Goal: Navigation & Orientation: Find specific page/section

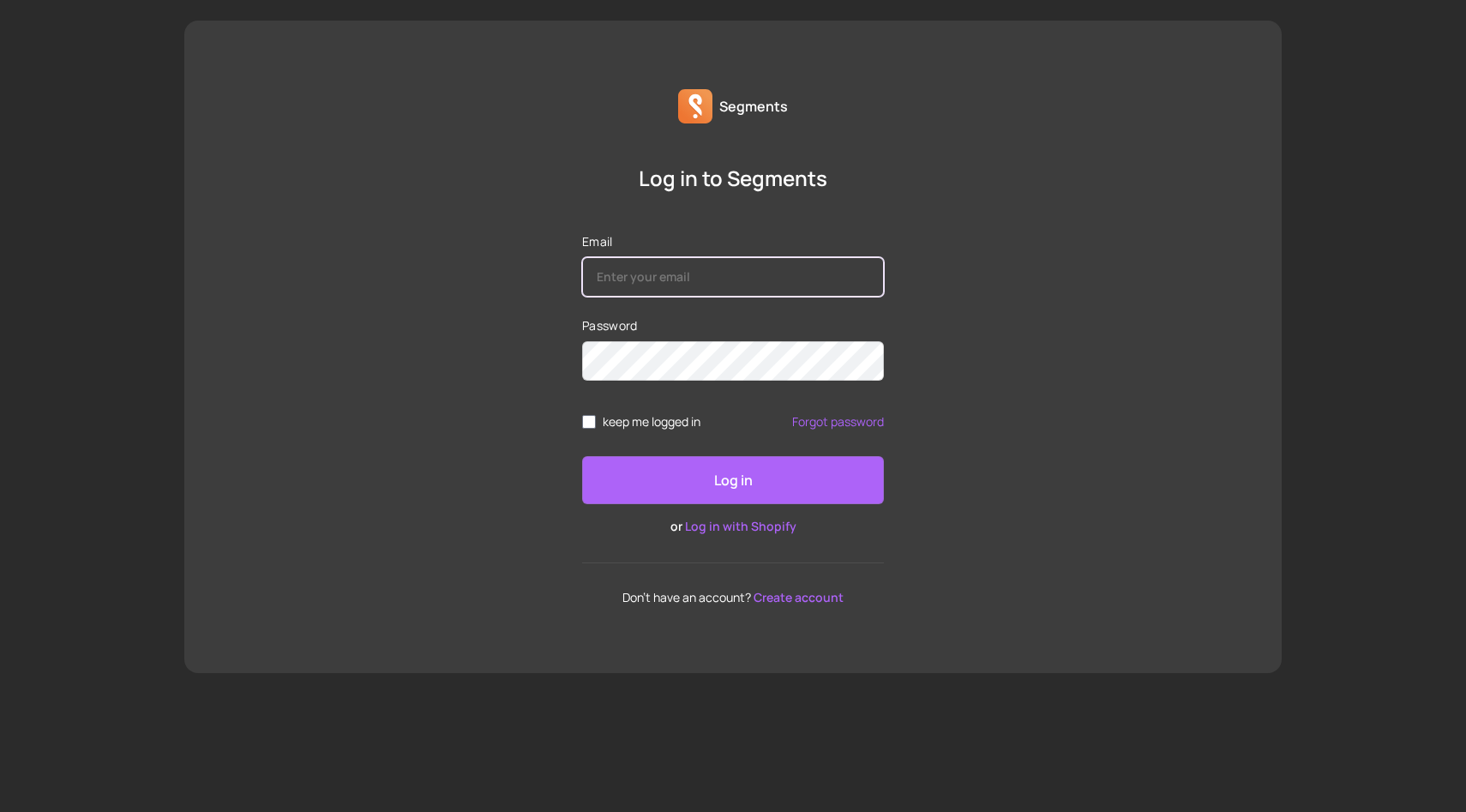
click at [610, 294] on input "Email" at bounding box center [733, 277] width 301 height 40
type input "[EMAIL_ADDRESS][DOMAIN_NAME]"
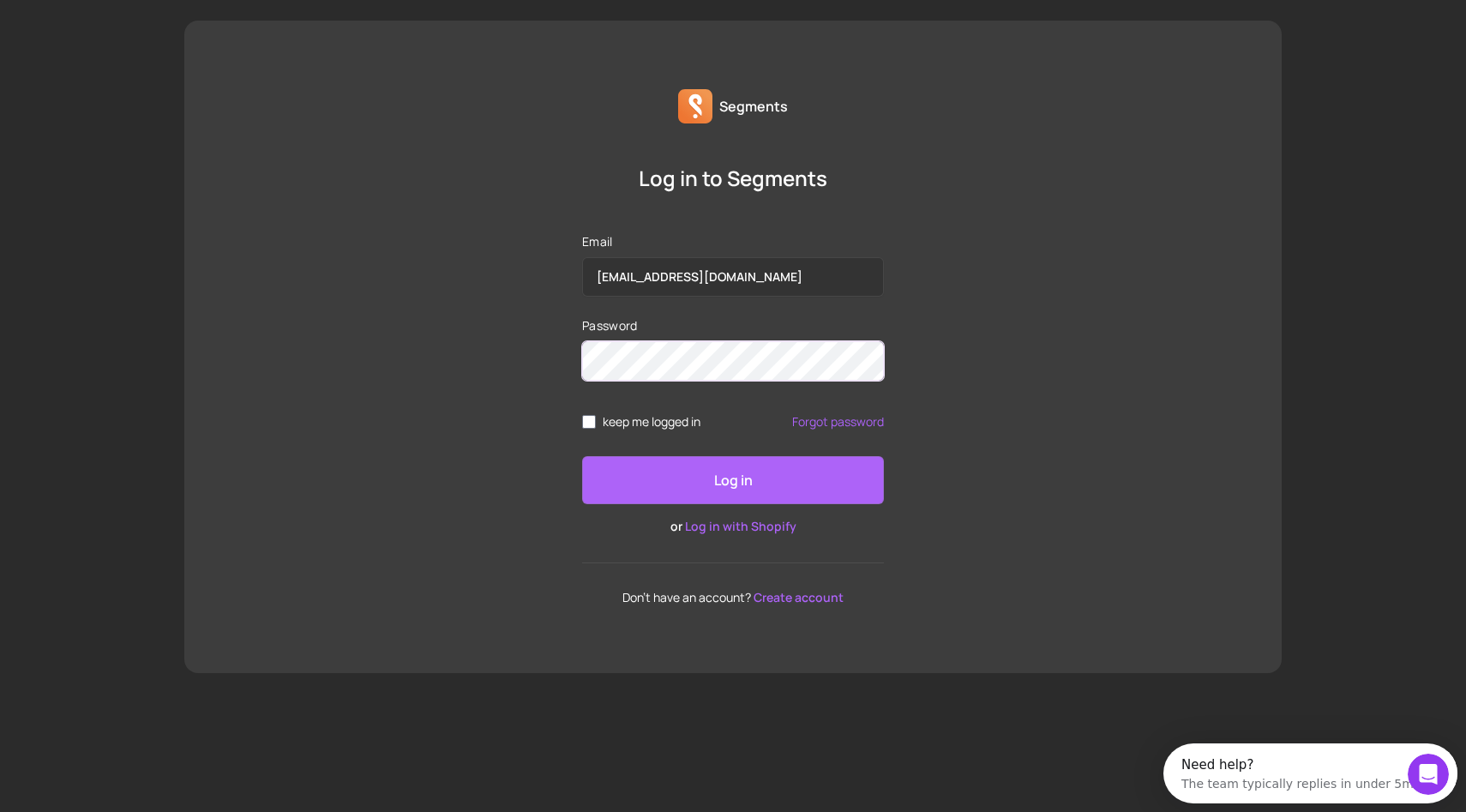
click at [582, 456] on button "Log in" at bounding box center [733, 480] width 301 height 48
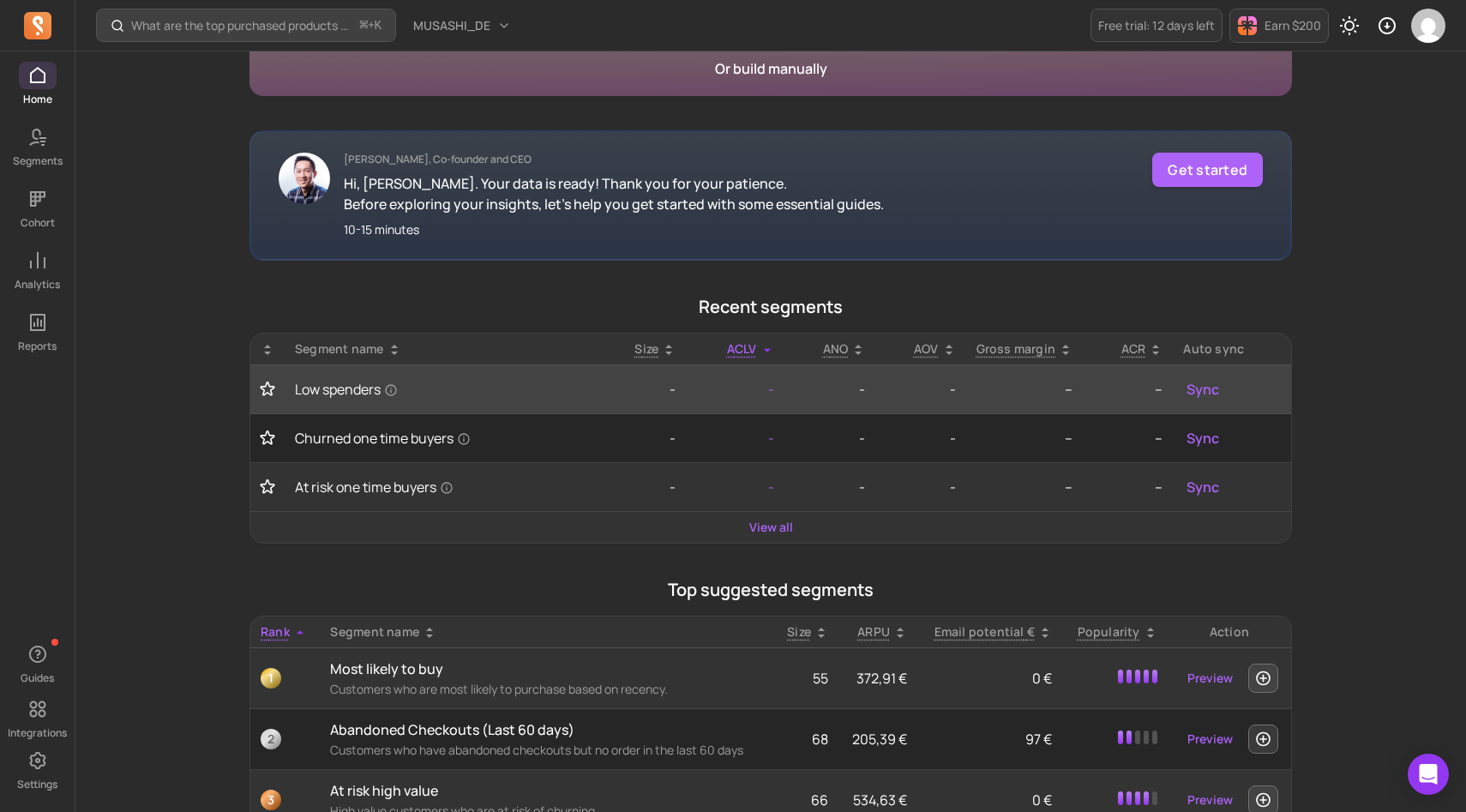
scroll to position [208, 0]
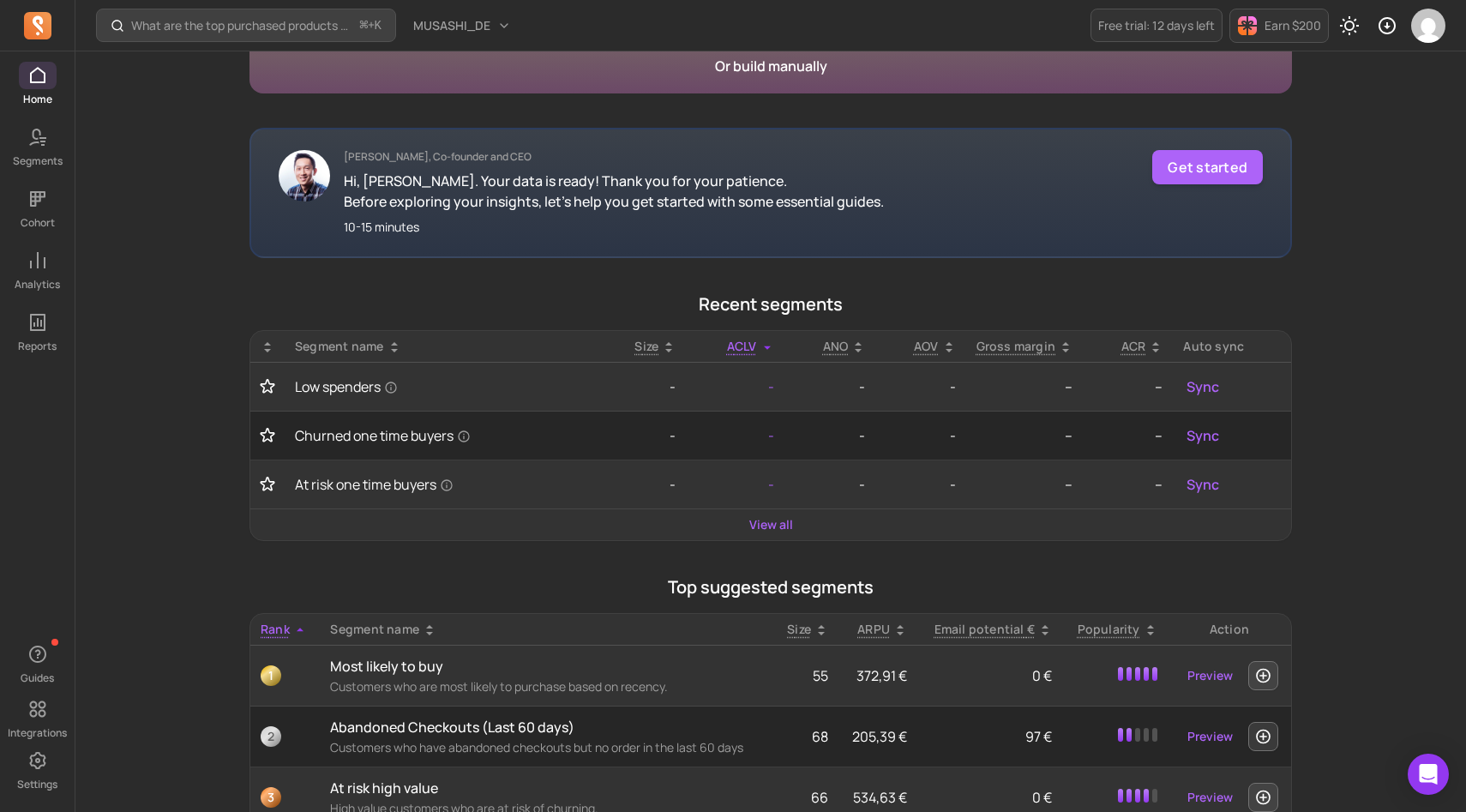
click at [756, 535] on div "View all" at bounding box center [771, 524] width 1041 height 31
click at [763, 529] on link "View all" at bounding box center [771, 524] width 44 height 17
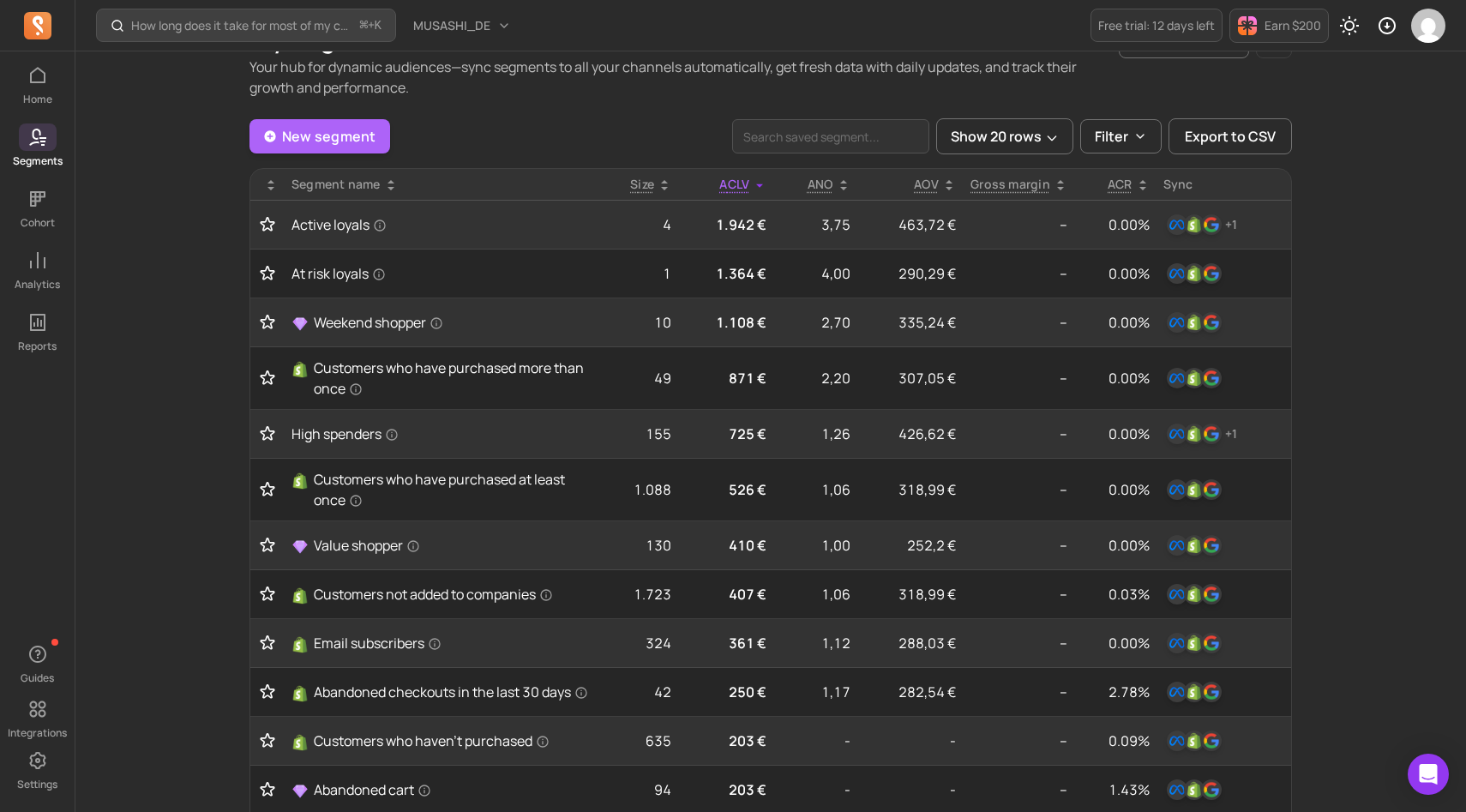
scroll to position [55, 0]
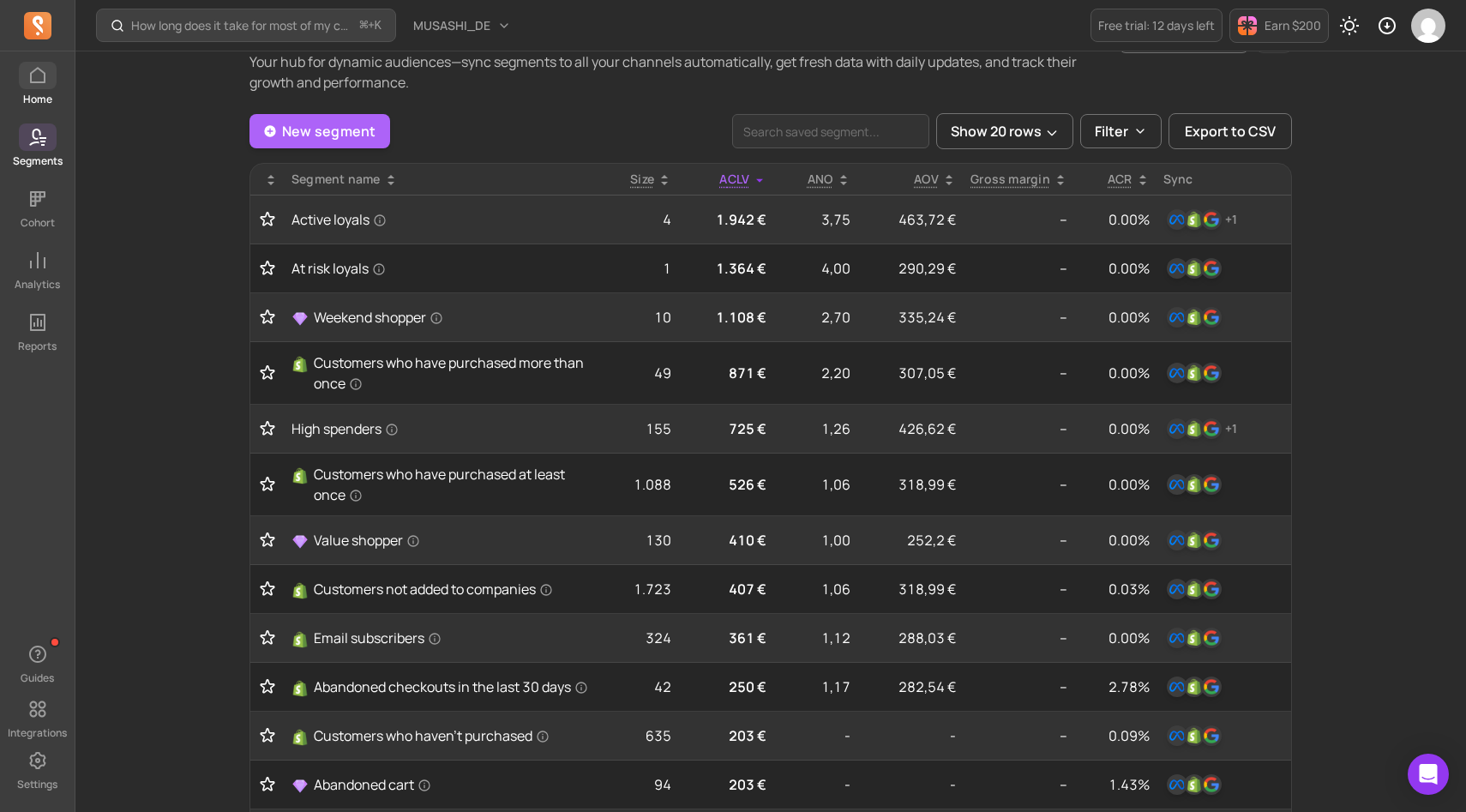
click at [50, 90] on link "Home" at bounding box center [37, 84] width 74 height 45
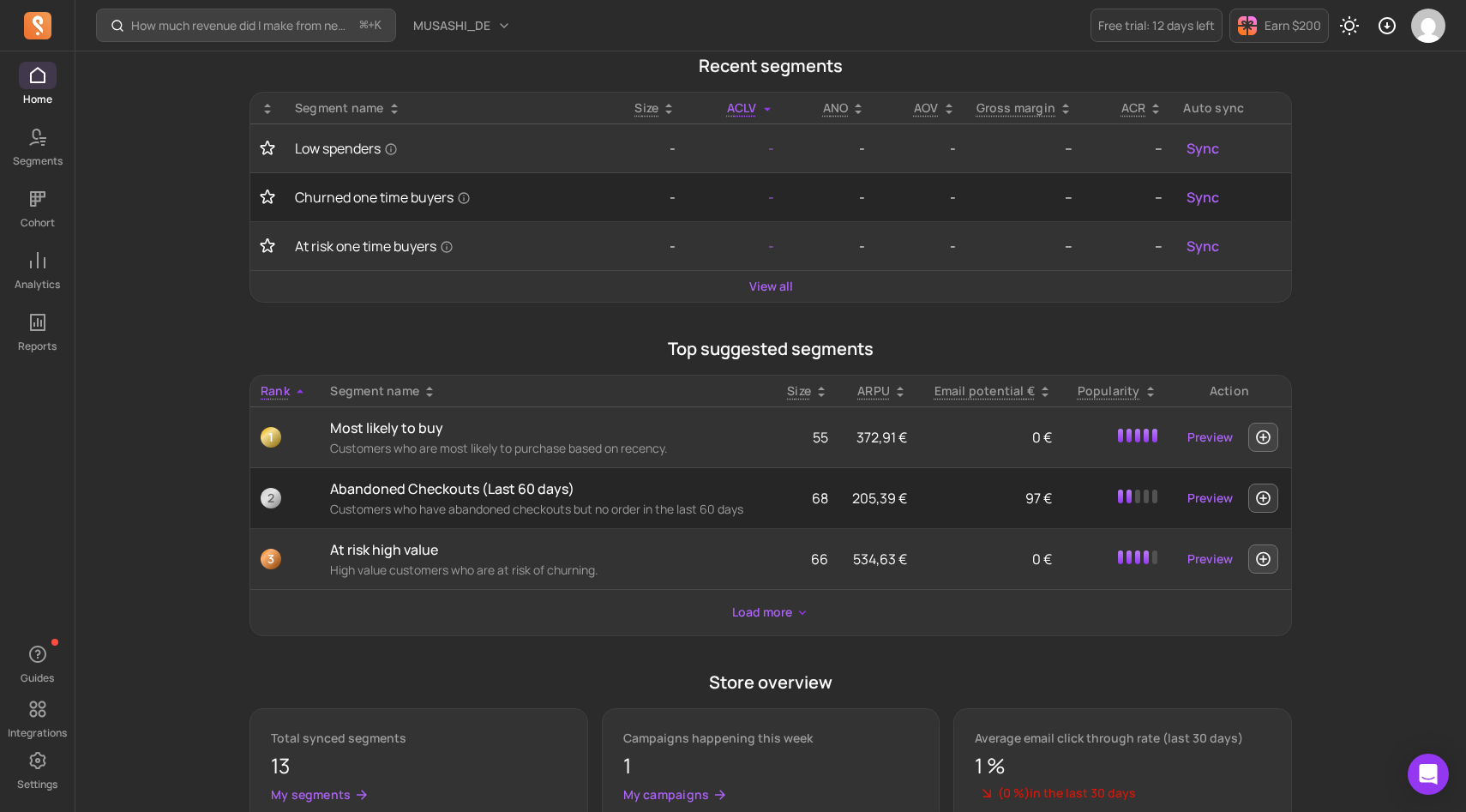
scroll to position [449, 0]
click at [783, 616] on button "Load more" at bounding box center [771, 610] width 91 height 32
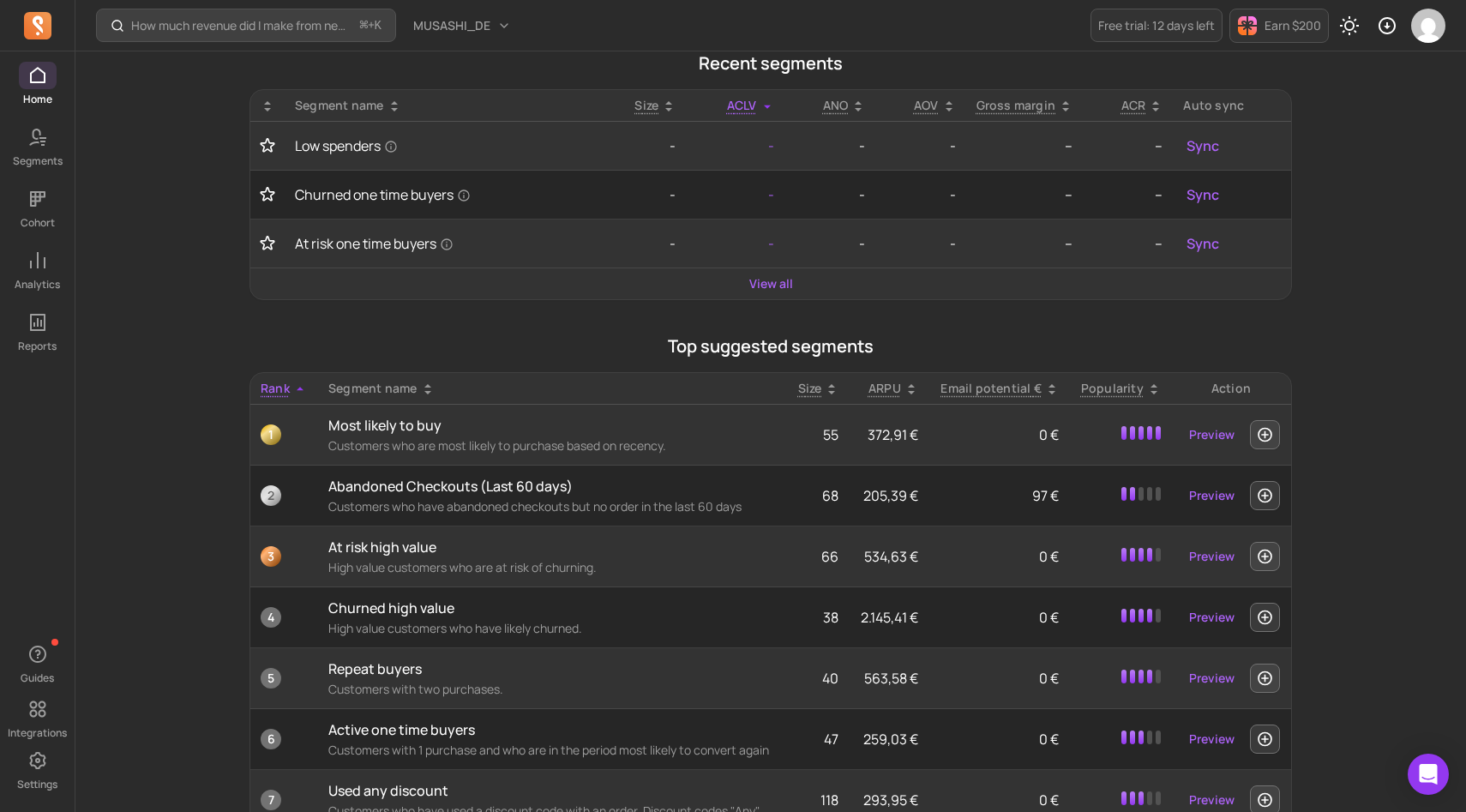
click at [892, 390] on p "ARPU" at bounding box center [885, 389] width 33 height 17
click at [832, 391] on icon at bounding box center [828, 390] width 14 height 14
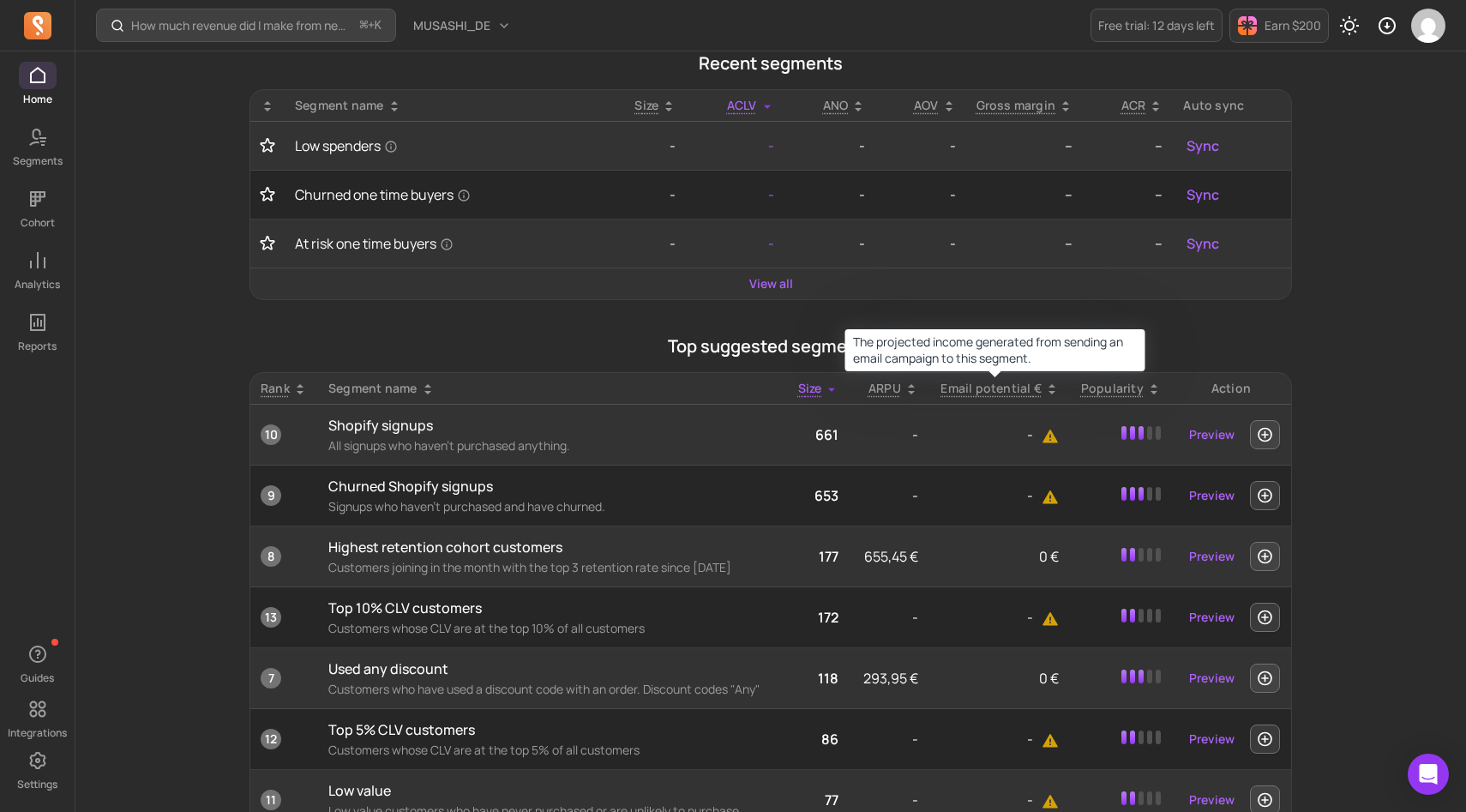
click at [982, 386] on p "Email potential €" at bounding box center [991, 389] width 101 height 17
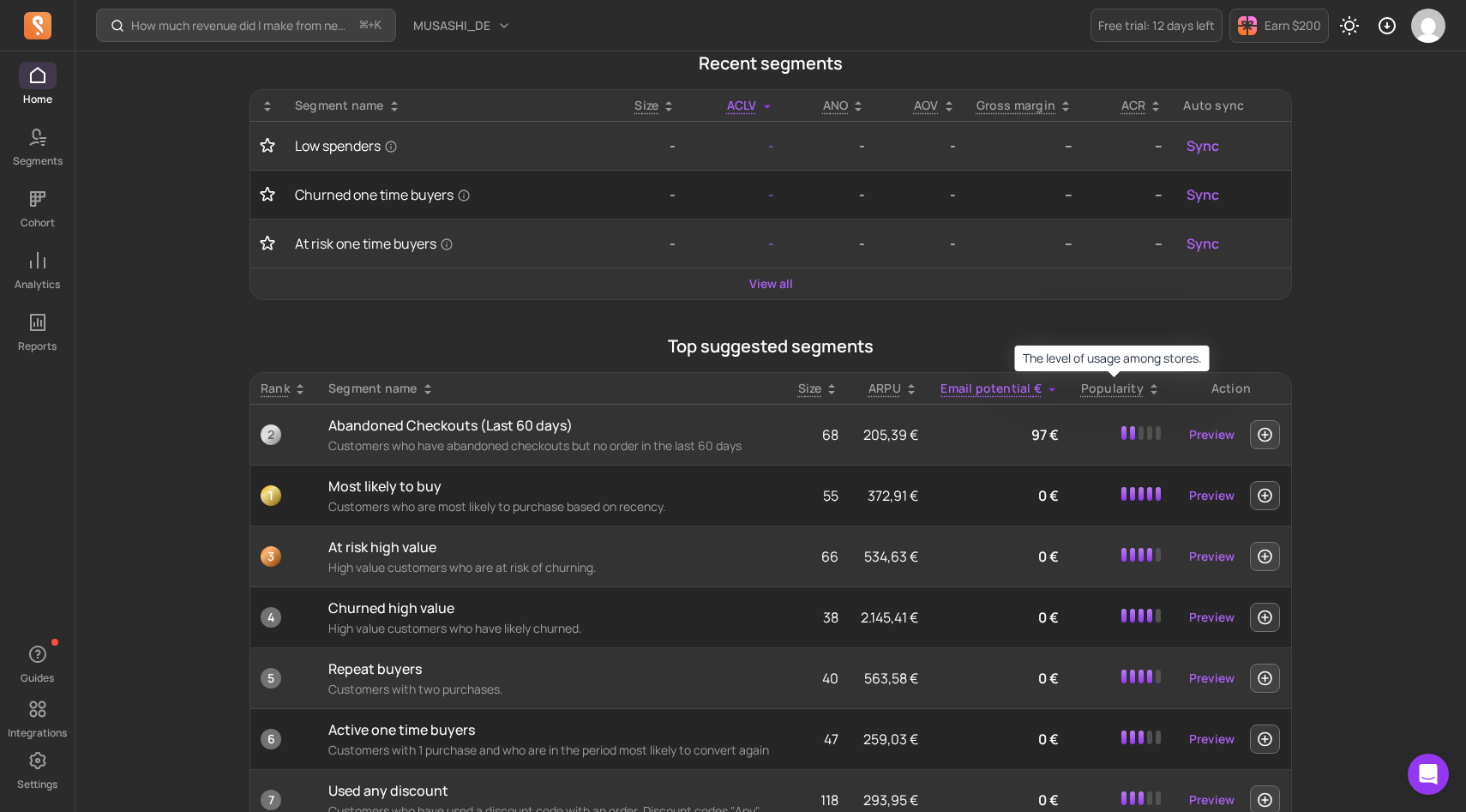
click at [1120, 388] on p "Popularity" at bounding box center [1112, 389] width 62 height 17
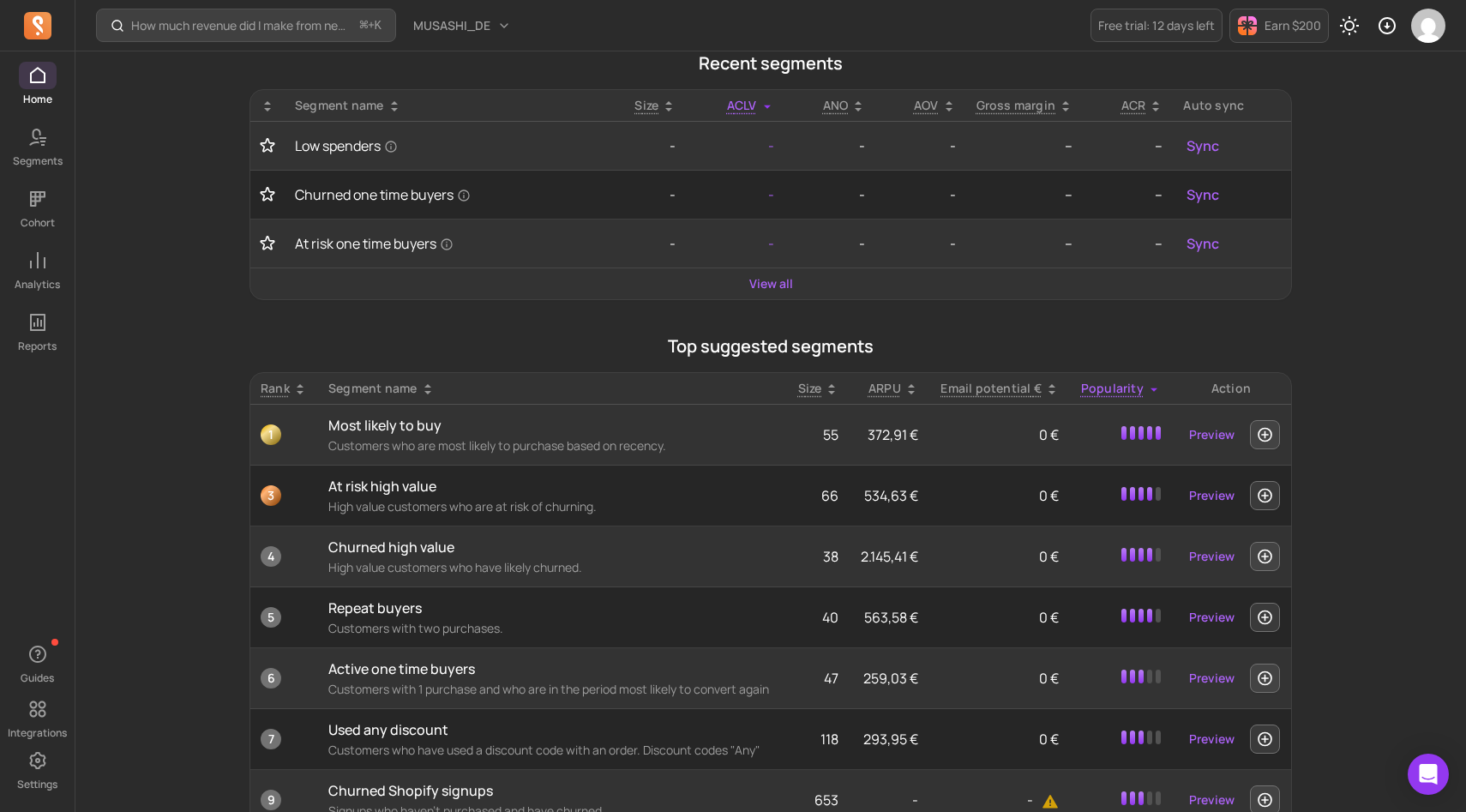
click at [876, 378] on th "ARPU" at bounding box center [887, 389] width 79 height 32
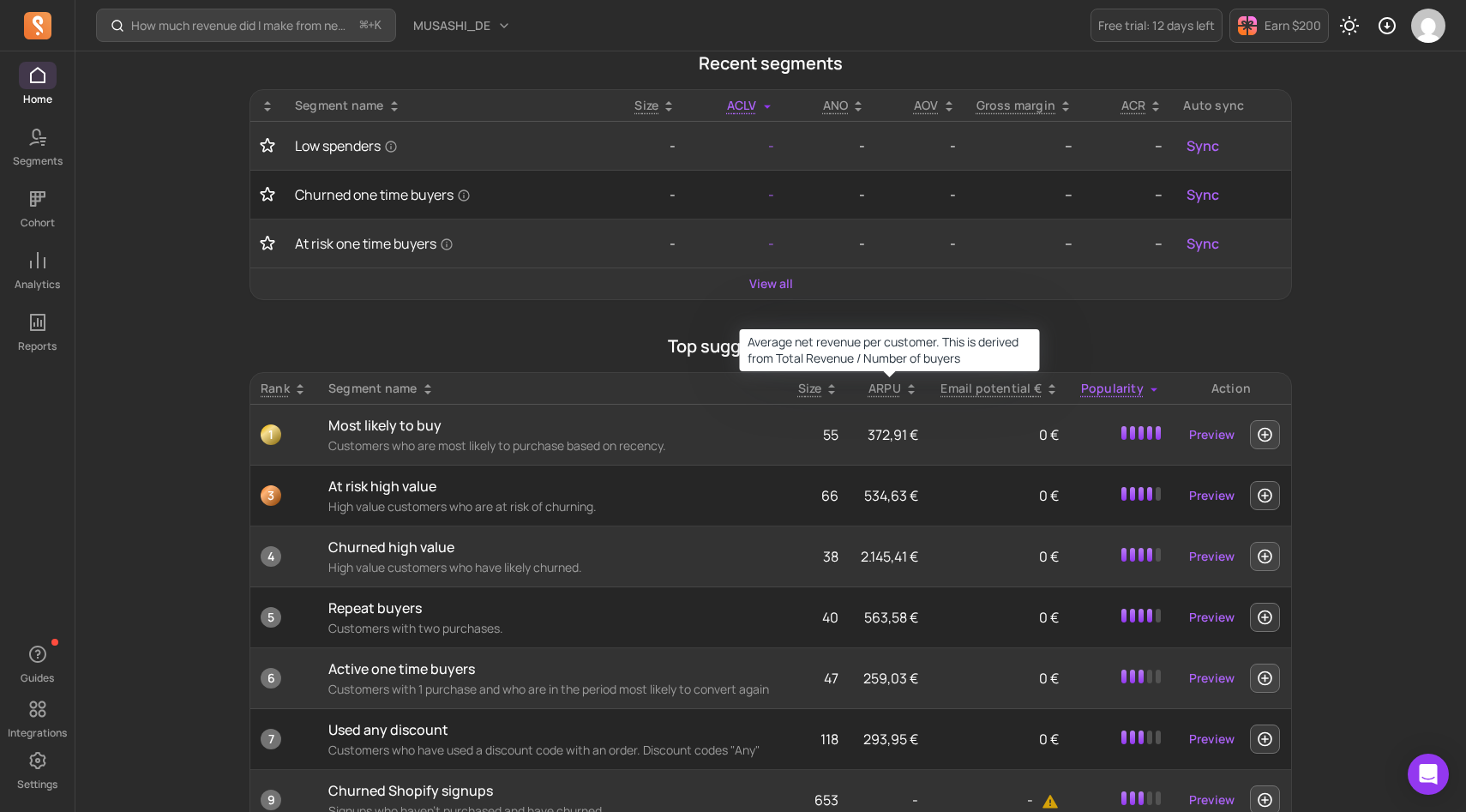
click at [881, 396] on p "ARPU" at bounding box center [885, 389] width 33 height 17
